Goal: Use online tool/utility: Use online tool/utility

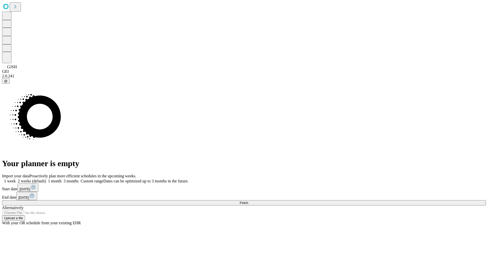
click at [248, 201] on span "Fetch" at bounding box center [243, 203] width 8 height 4
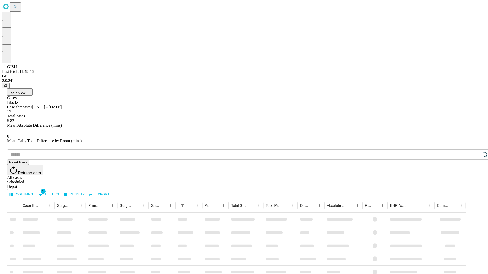
click at [25, 91] on span "Table View" at bounding box center [17, 93] width 16 height 4
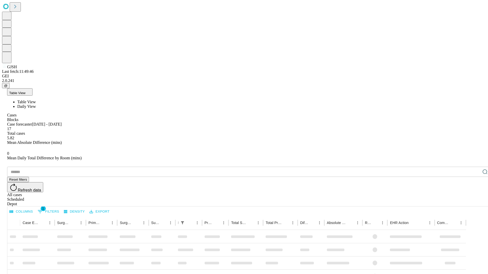
click at [36, 104] on span "Daily View" at bounding box center [26, 106] width 19 height 4
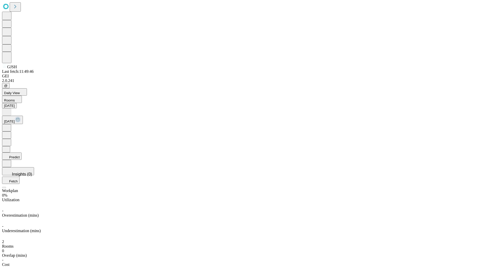
click at [22, 153] on button "Predict" at bounding box center [12, 156] width 20 height 7
